Goal: Task Accomplishment & Management: Manage account settings

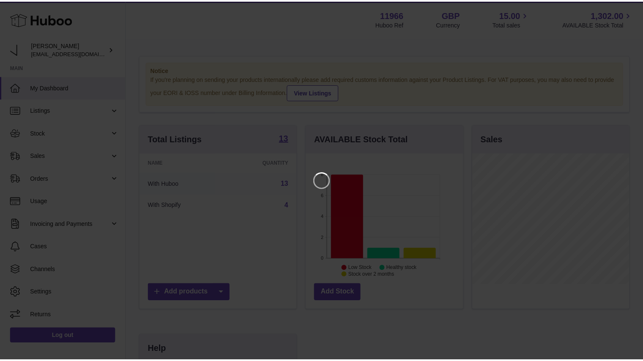
scroll to position [132, 159]
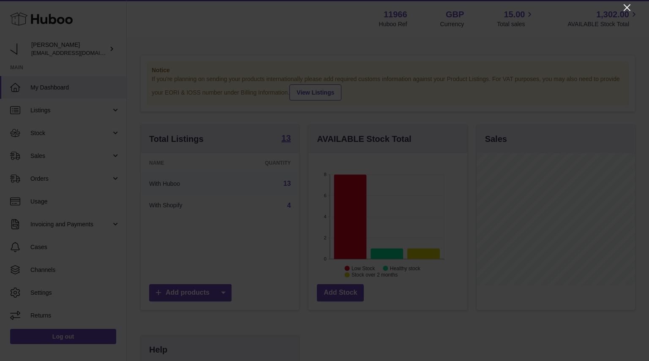
click at [623, 11] on icon "Close" at bounding box center [627, 8] width 10 height 10
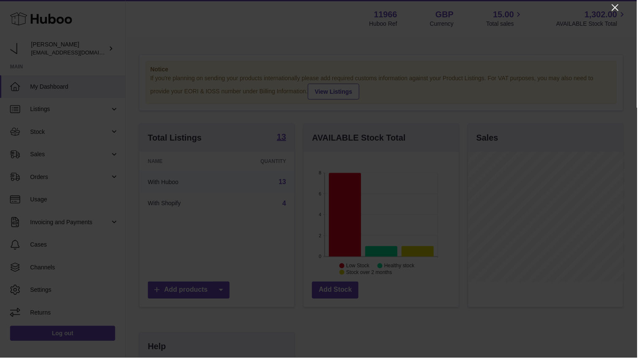
scroll to position [422632, 422608]
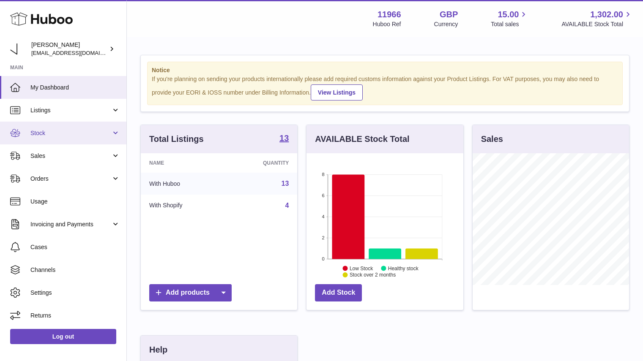
click at [69, 138] on link "Stock" at bounding box center [63, 133] width 126 height 23
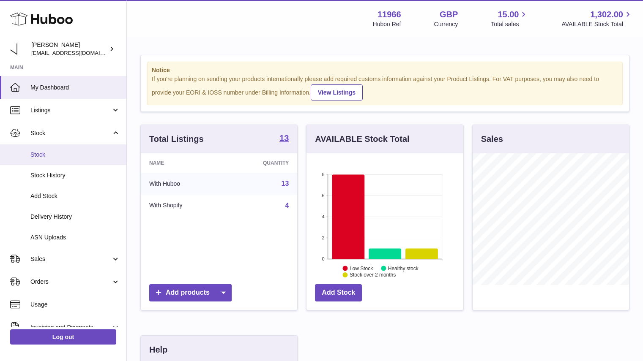
click at [41, 159] on span "Stock" at bounding box center [75, 155] width 90 height 8
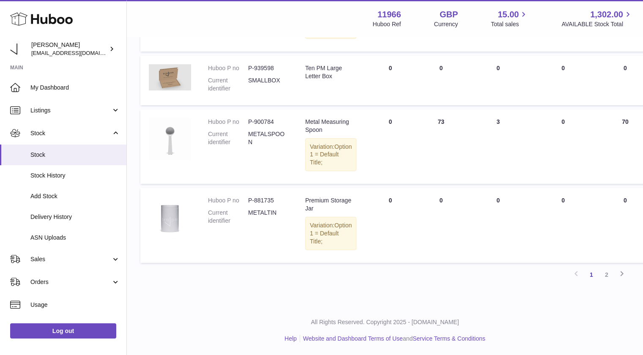
scroll to position [616, 0]
click at [609, 271] on link "2" at bounding box center [606, 274] width 15 height 15
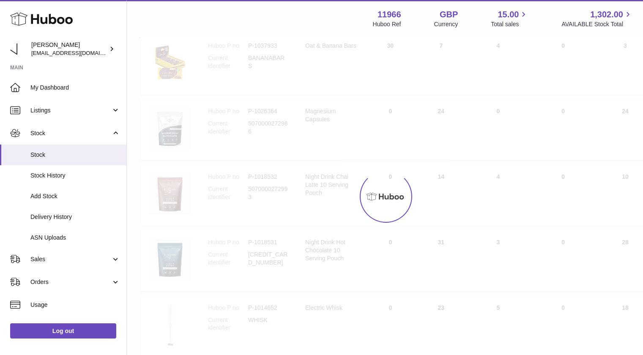
scroll to position [38, 0]
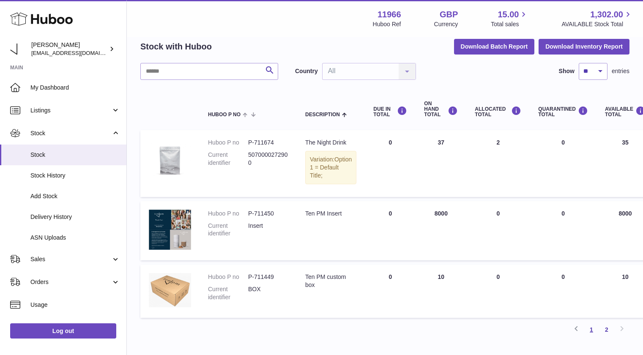
click at [590, 334] on link "1" at bounding box center [591, 329] width 15 height 15
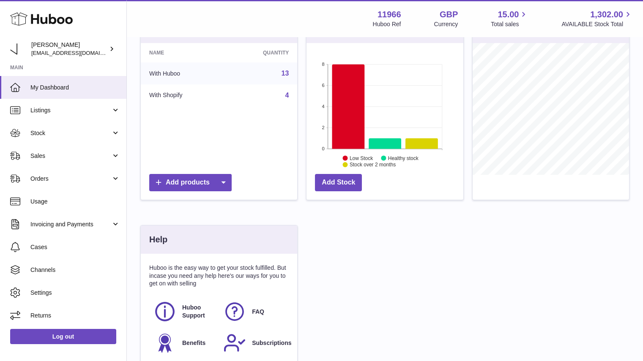
scroll to position [194, 0]
